Goal: Navigation & Orientation: Go to known website

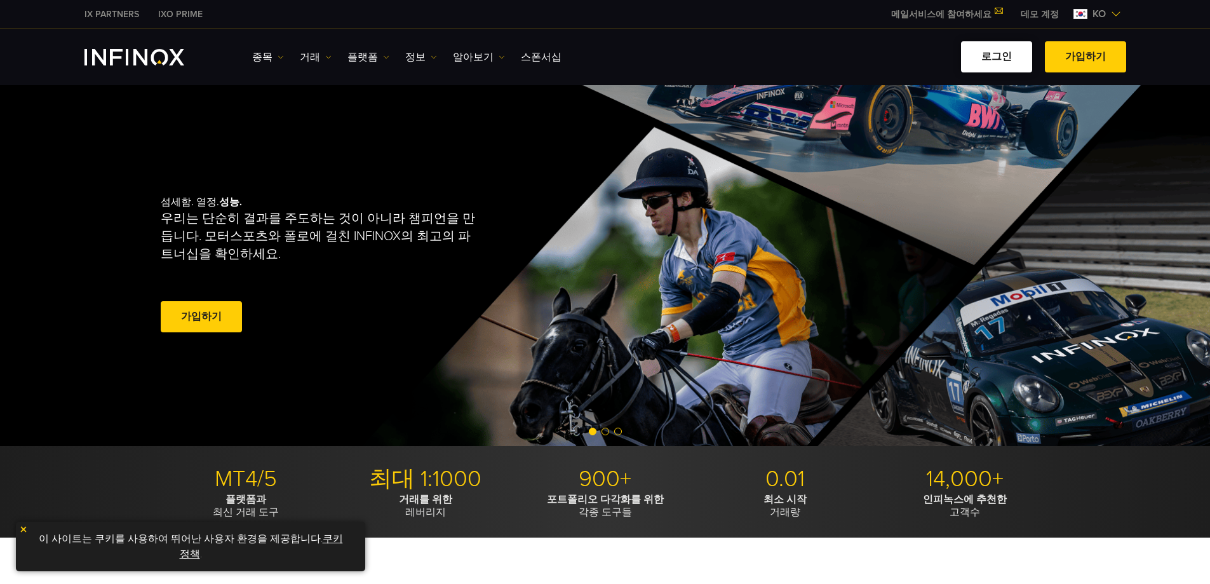
click at [1019, 58] on link "로그인" at bounding box center [996, 56] width 71 height 31
click at [1007, 60] on link "로그인" at bounding box center [996, 56] width 71 height 31
